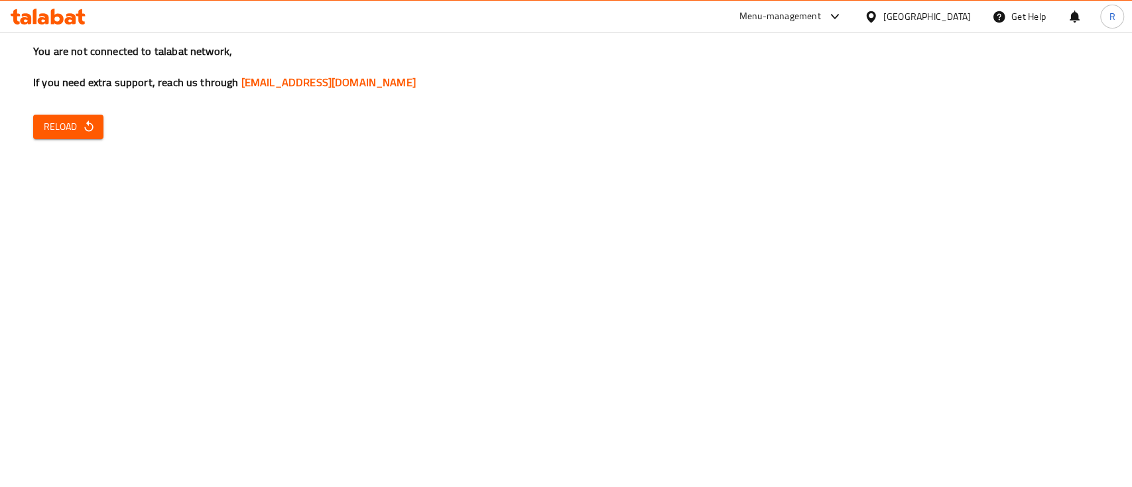
click at [61, 19] on icon at bounding box center [57, 17] width 13 height 16
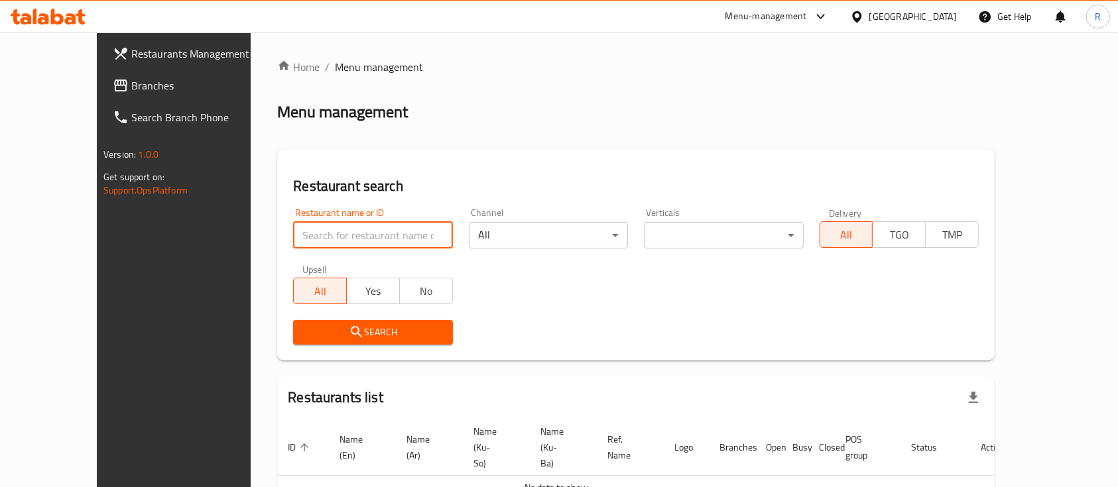
click at [374, 238] on input "search" at bounding box center [372, 235] width 159 height 27
click button "Search" at bounding box center [372, 332] width 159 height 25
click at [293, 237] on input "om" at bounding box center [372, 235] width 159 height 27
type input "omran pi"
click at [342, 335] on span "Search" at bounding box center [373, 332] width 138 height 17
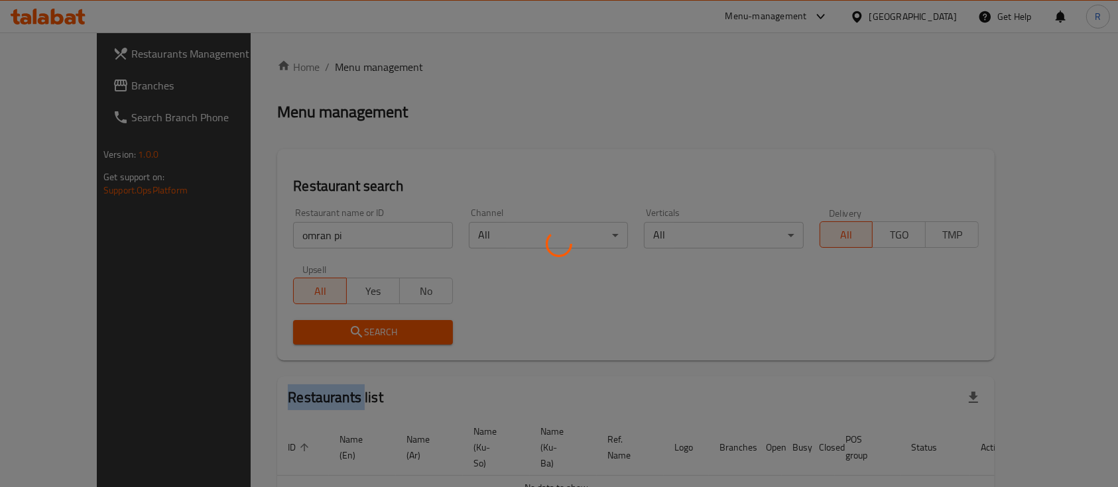
click at [342, 335] on div at bounding box center [559, 243] width 1118 height 487
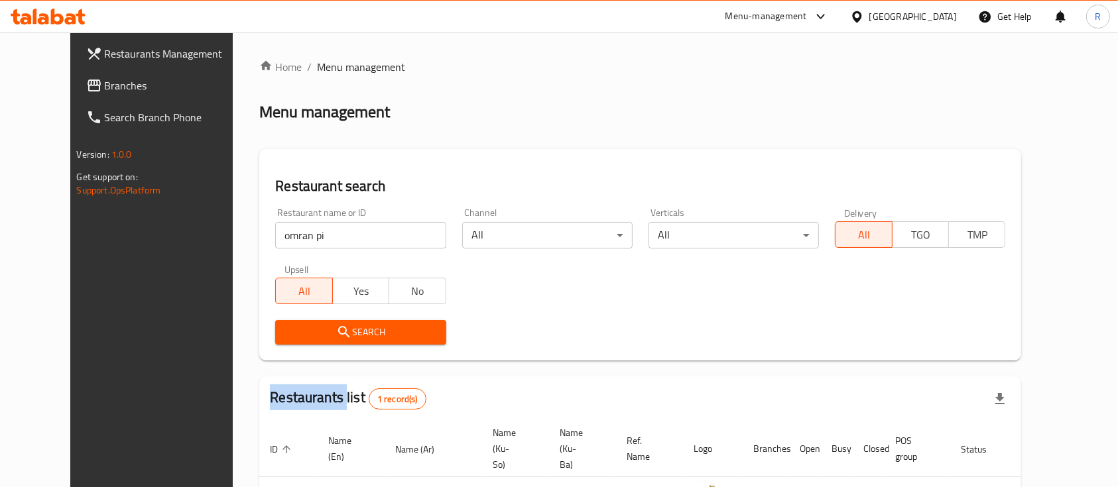
scroll to position [92, 0]
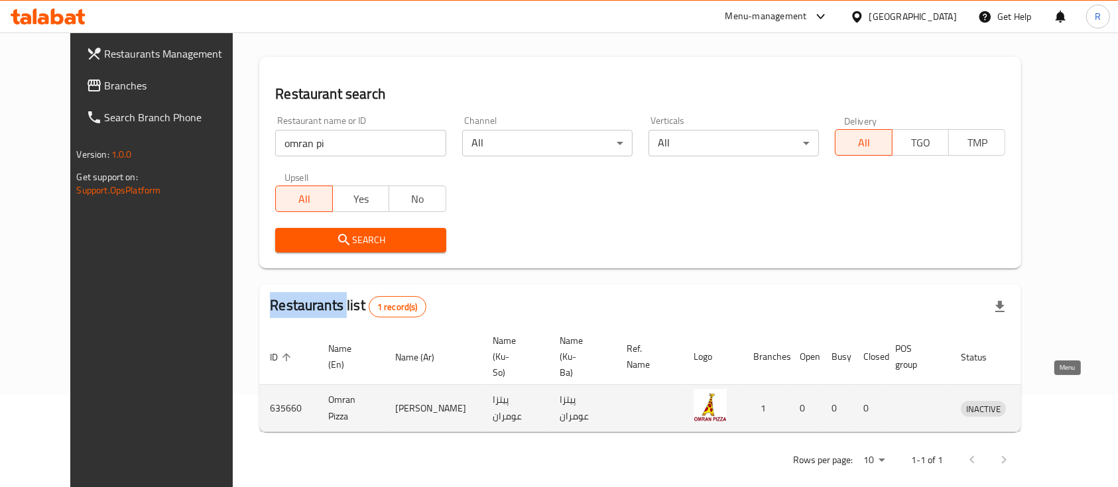
click at [1048, 400] on icon "enhanced table" at bounding box center [1040, 408] width 16 height 16
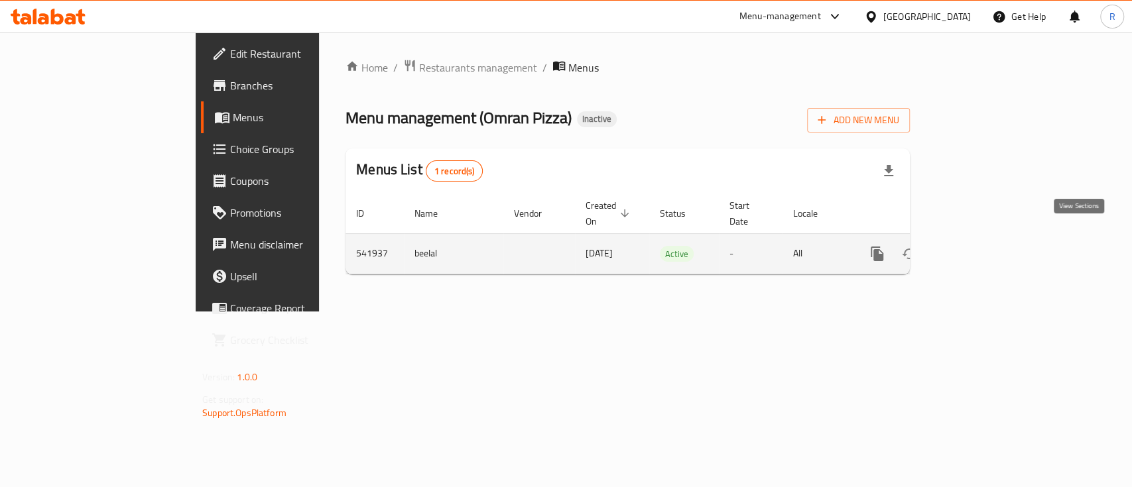
click at [981, 246] on icon "enhanced table" at bounding box center [973, 254] width 16 height 16
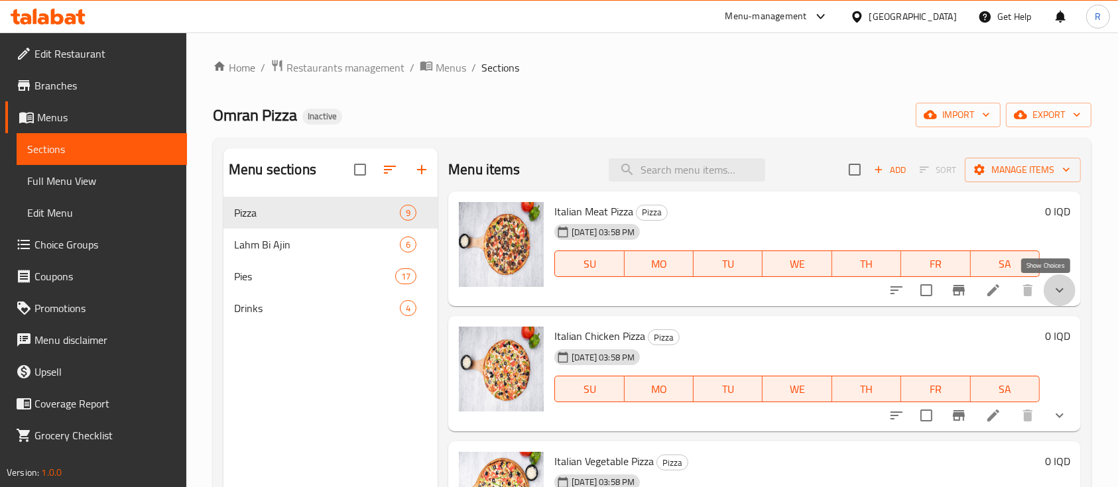
click at [1051, 294] on icon "show more" at bounding box center [1059, 290] width 16 height 16
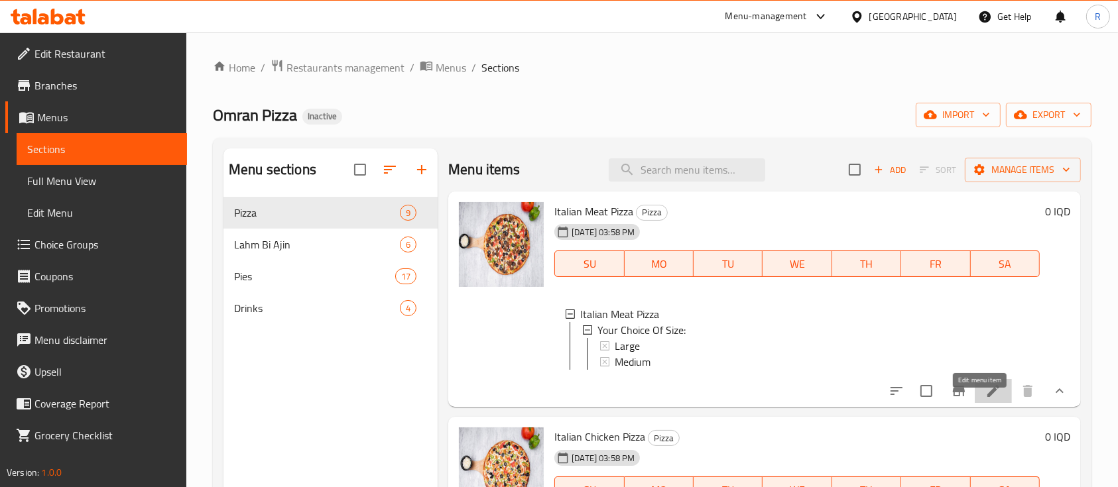
click at [985, 399] on icon at bounding box center [993, 391] width 16 height 16
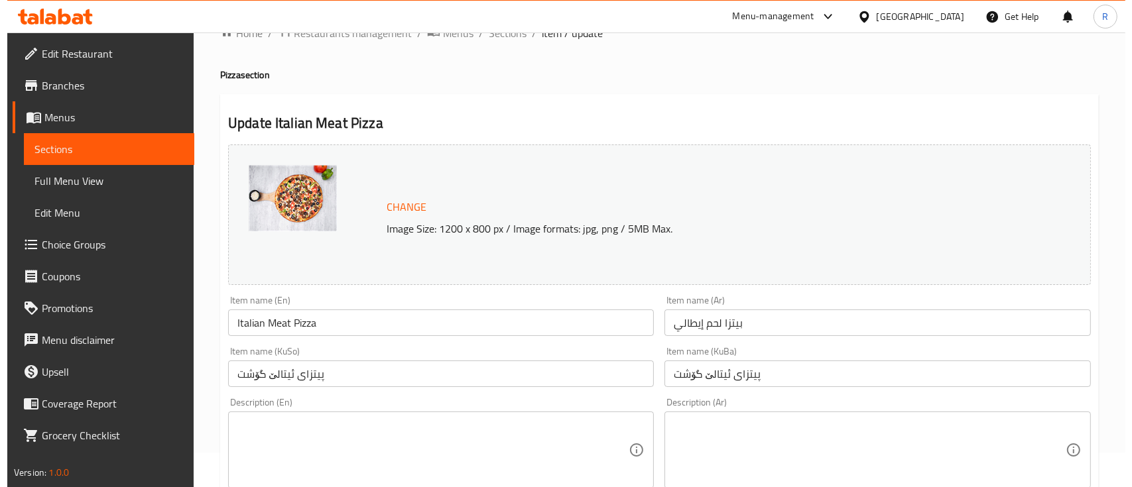
scroll to position [23, 0]
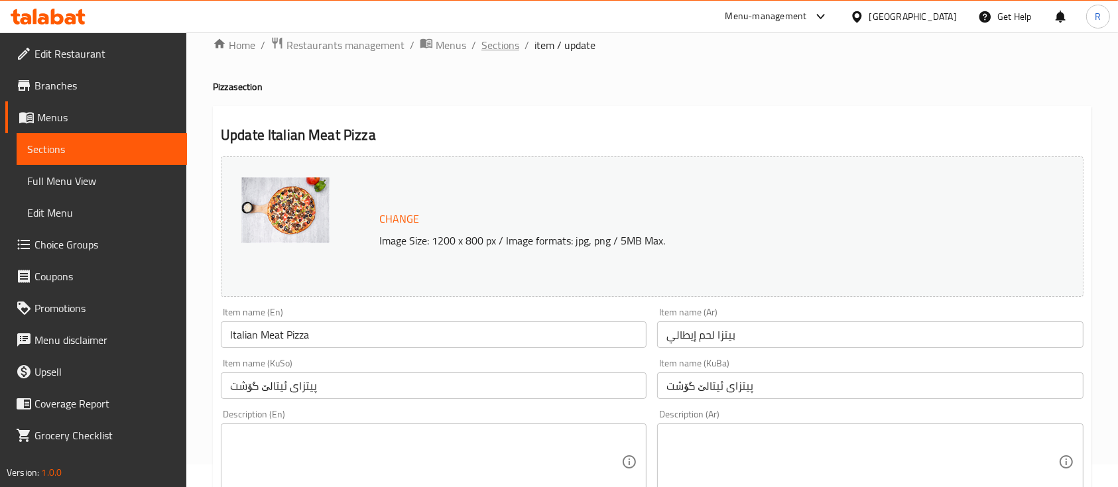
click at [501, 50] on span "Sections" at bounding box center [500, 45] width 38 height 16
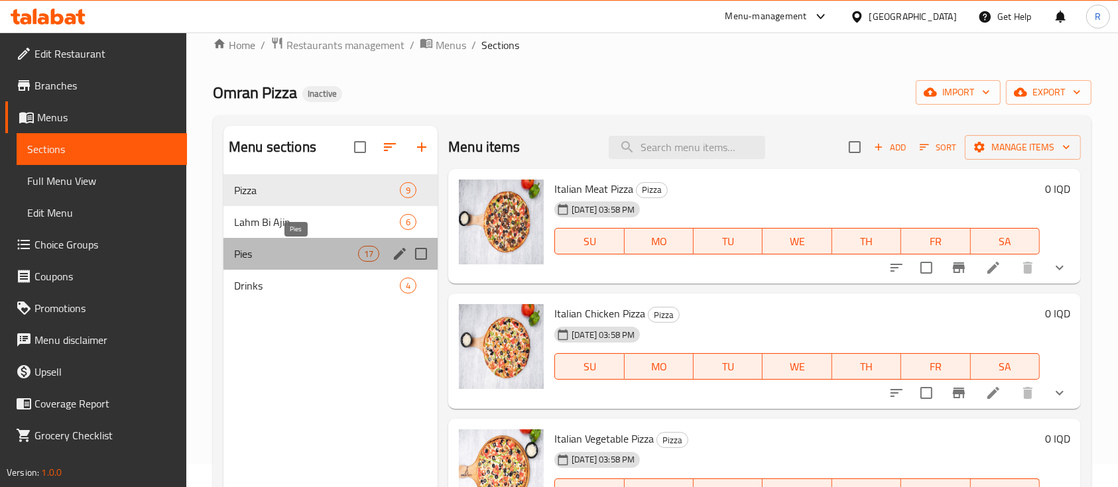
click at [293, 259] on span "Pies" at bounding box center [296, 254] width 124 height 16
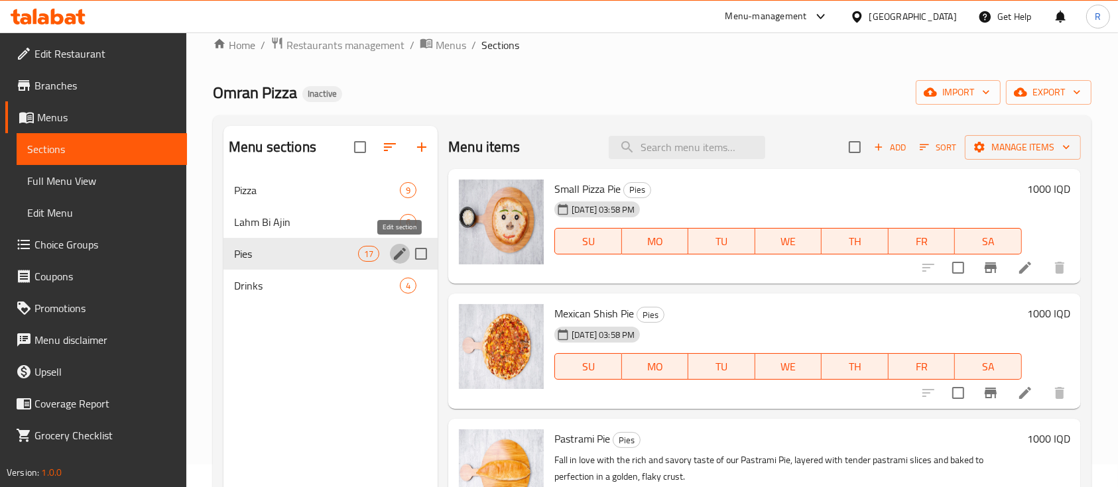
click at [398, 251] on icon "edit" at bounding box center [400, 254] width 16 height 16
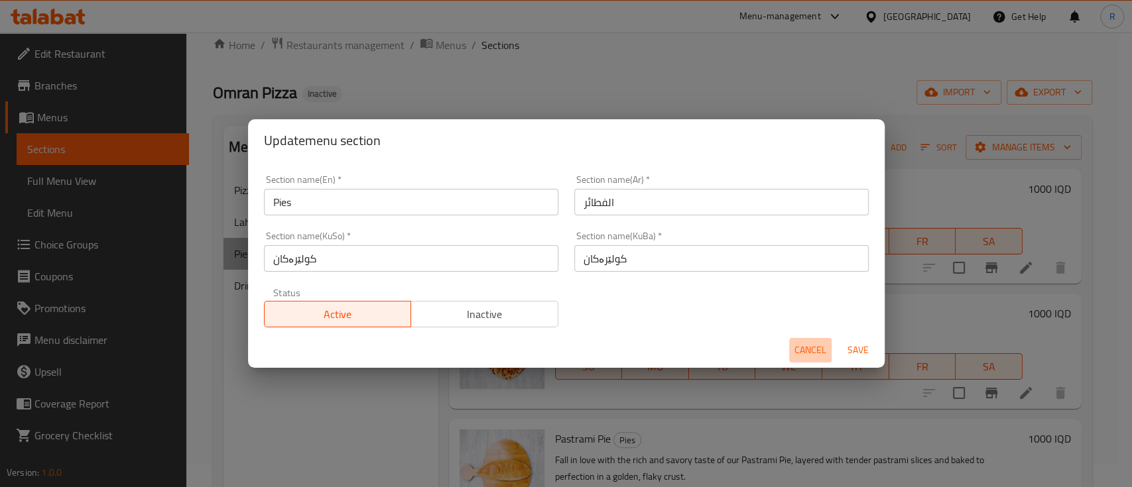
click at [808, 359] on span "Cancel" at bounding box center [810, 350] width 32 height 17
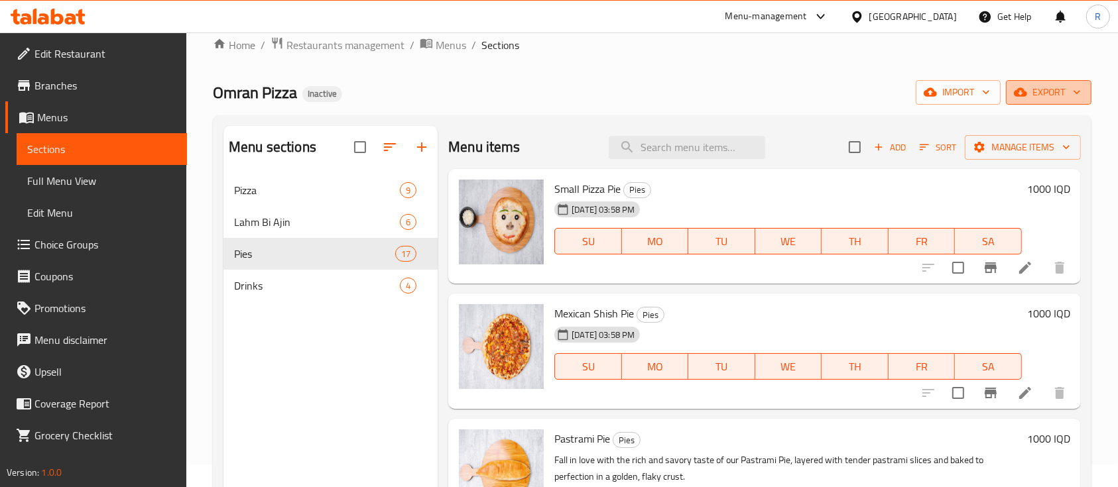
click at [1034, 93] on span "export" at bounding box center [1048, 92] width 64 height 17
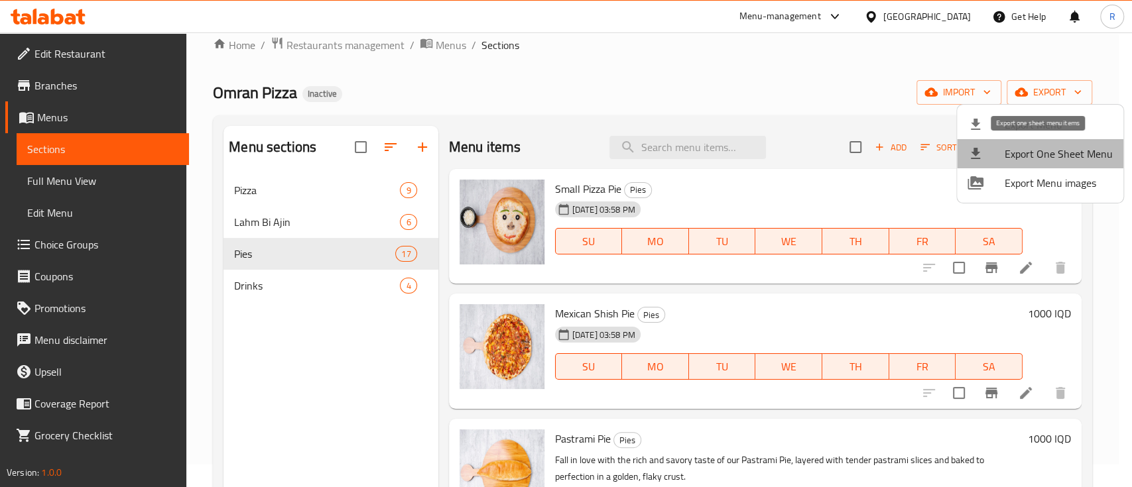
click at [1054, 155] on span "Export One Sheet Menu" at bounding box center [1058, 154] width 108 height 16
